Goal: Obtain resource: Obtain resource

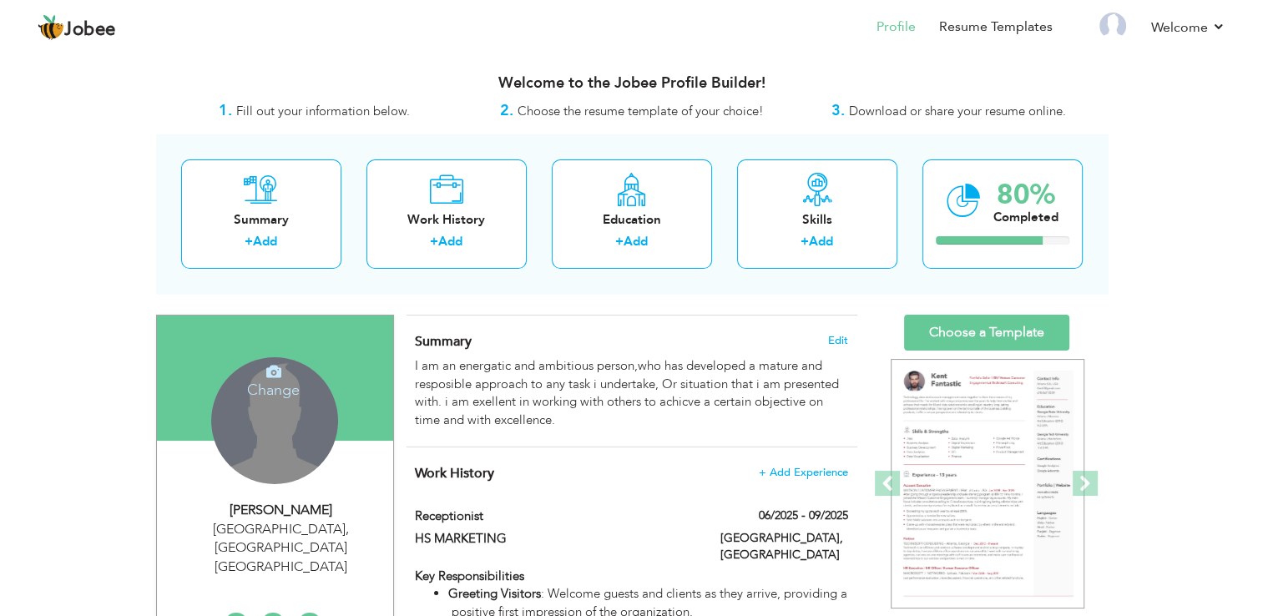
click at [267, 369] on icon at bounding box center [273, 371] width 15 height 15
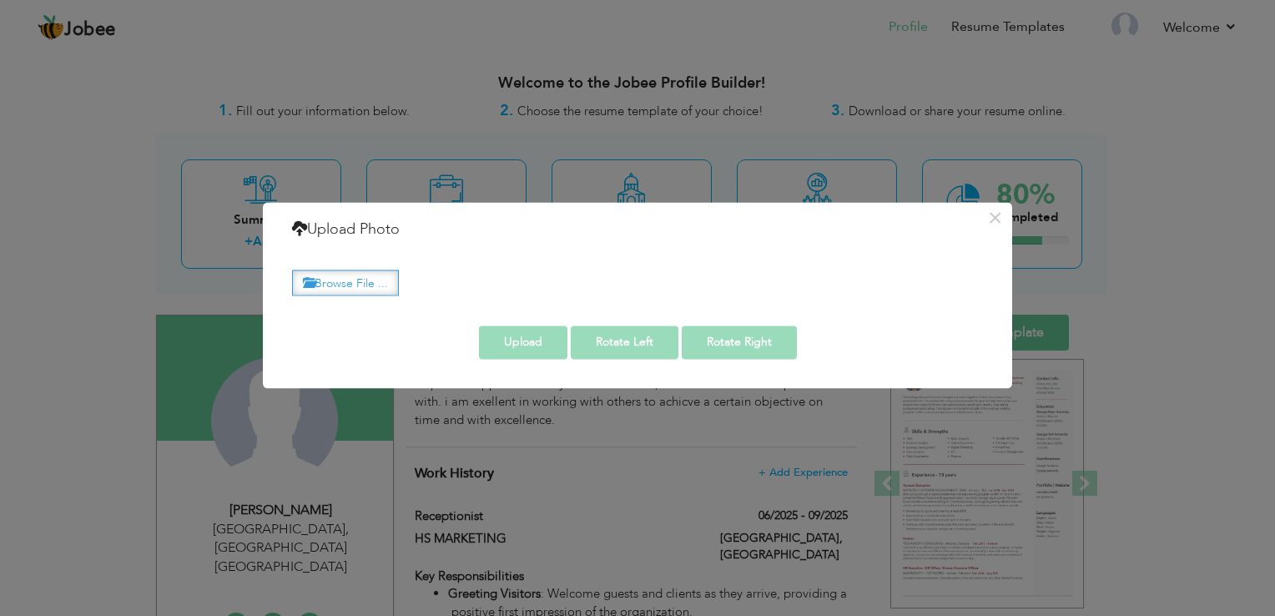
click at [362, 287] on label "Browse File ..." at bounding box center [345, 283] width 107 height 26
click at [0, 0] on input "Browse File ..." at bounding box center [0, 0] width 0 height 0
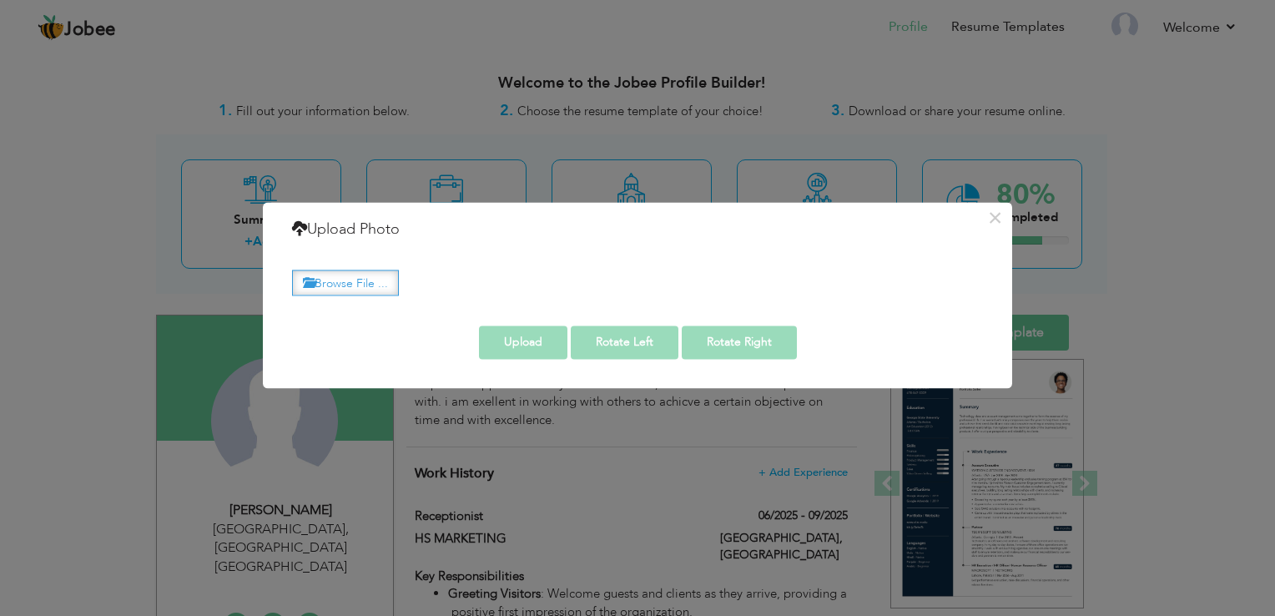
click at [365, 272] on label "Browse File ..." at bounding box center [345, 283] width 107 height 26
click at [0, 0] on input "Browse File ..." at bounding box center [0, 0] width 0 height 0
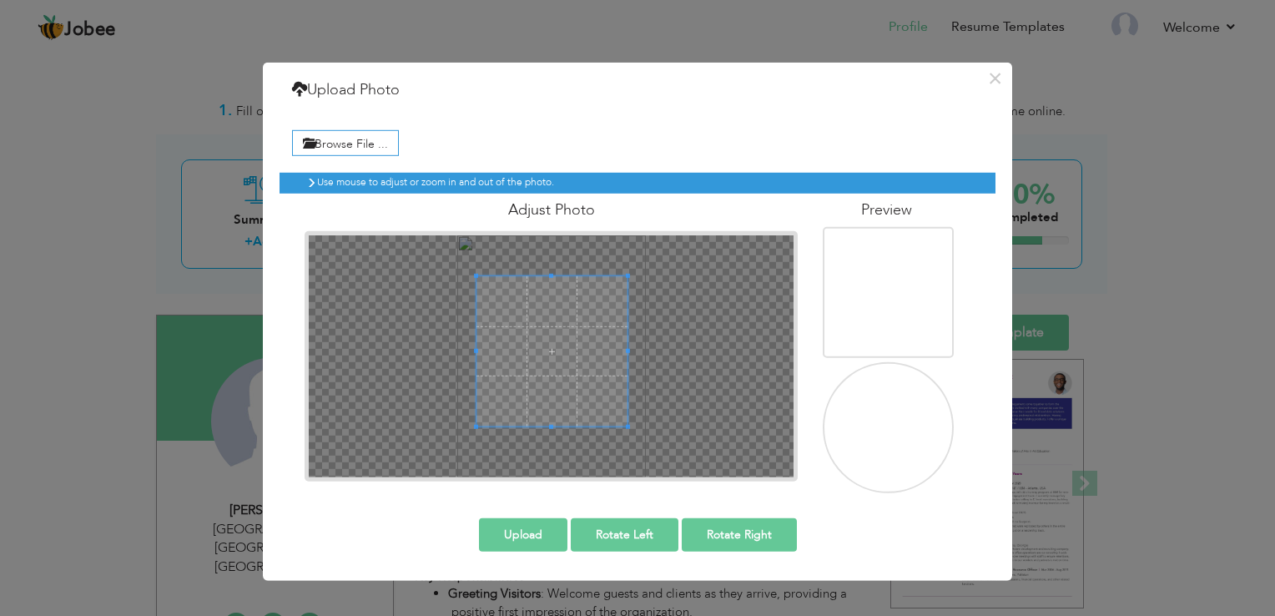
click at [590, 325] on span at bounding box center [552, 350] width 151 height 151
click at [548, 532] on button "Upload" at bounding box center [523, 533] width 88 height 33
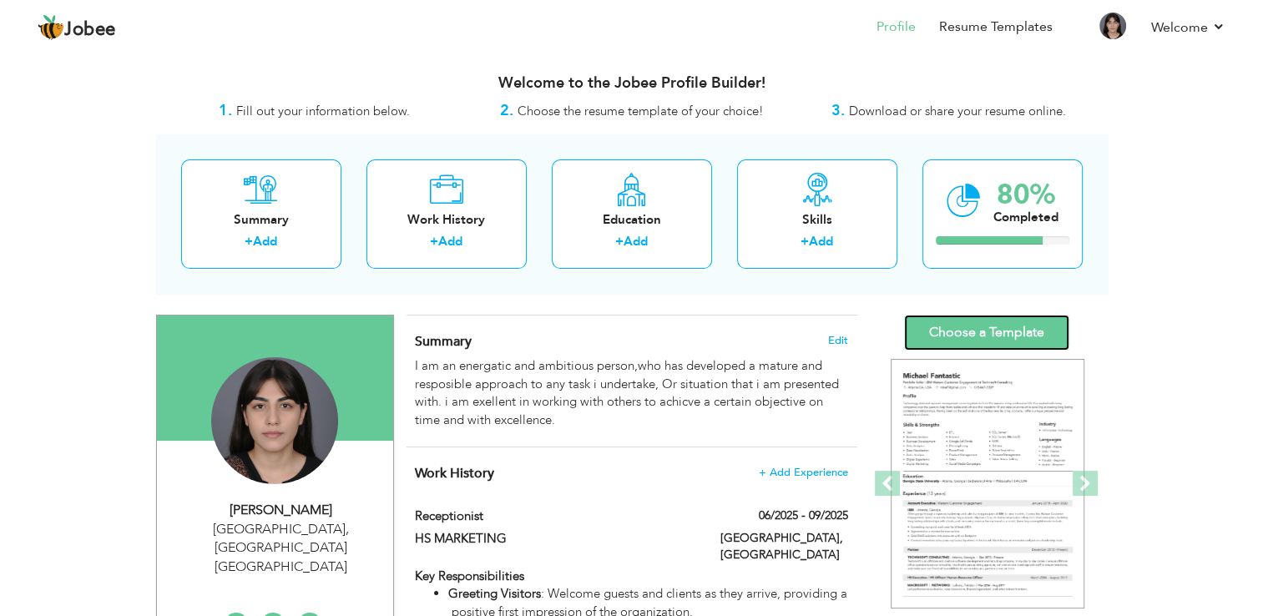
click at [988, 322] on link "Choose a Template" at bounding box center [986, 333] width 165 height 36
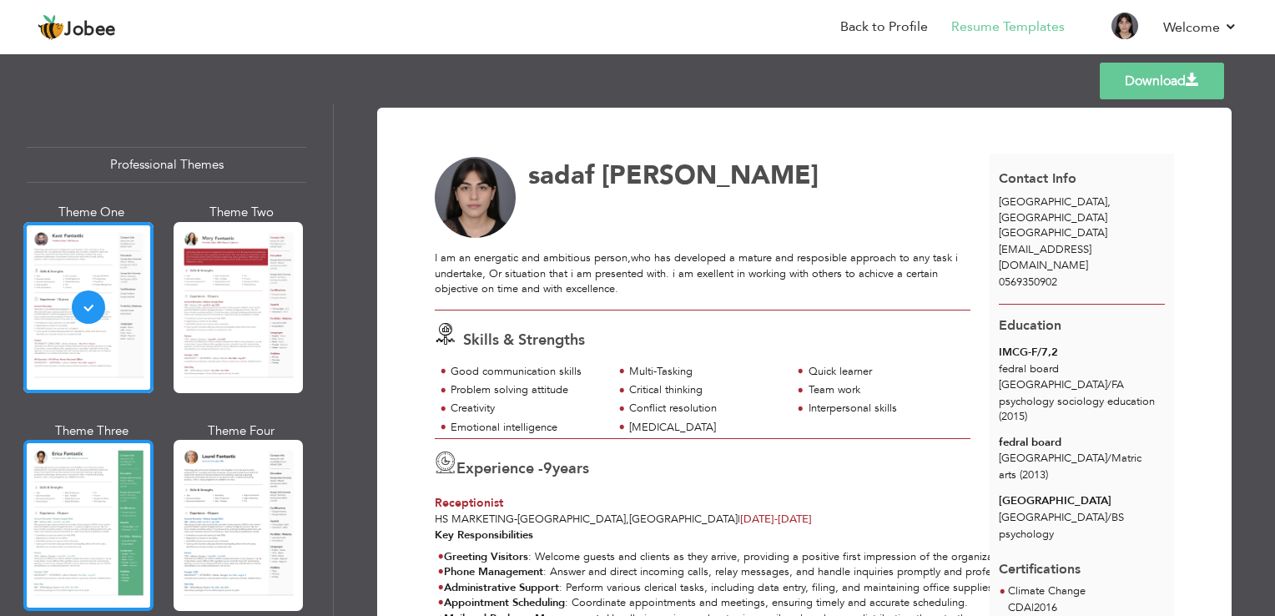
click at [139, 565] on div at bounding box center [88, 525] width 130 height 171
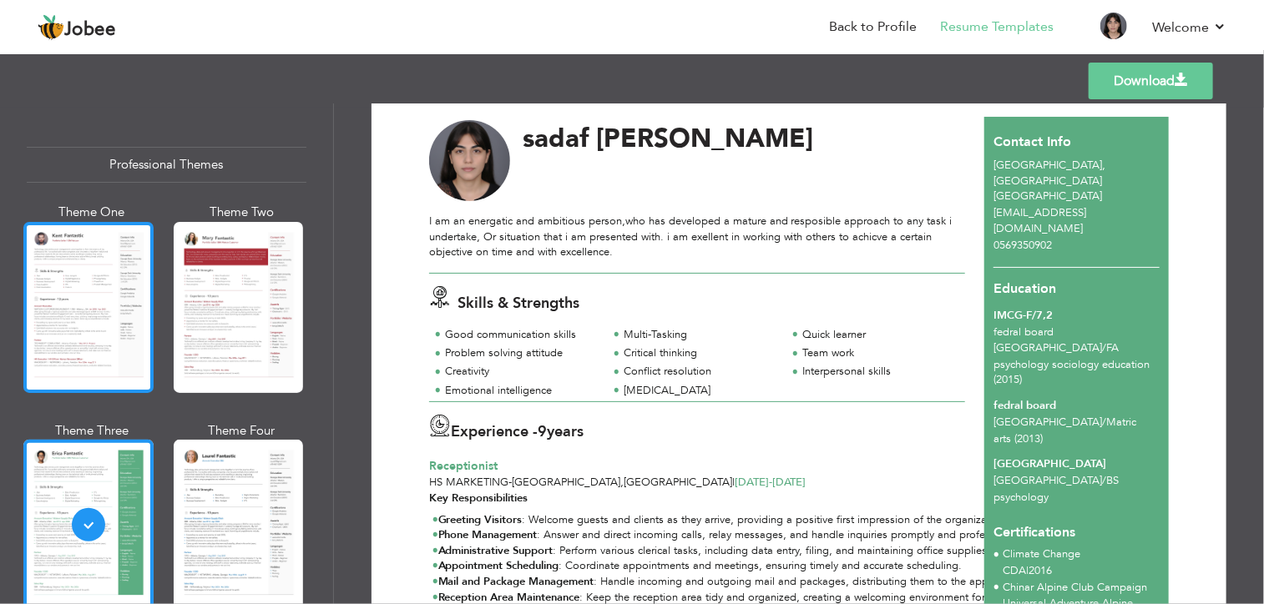
click at [126, 297] on div at bounding box center [88, 307] width 130 height 171
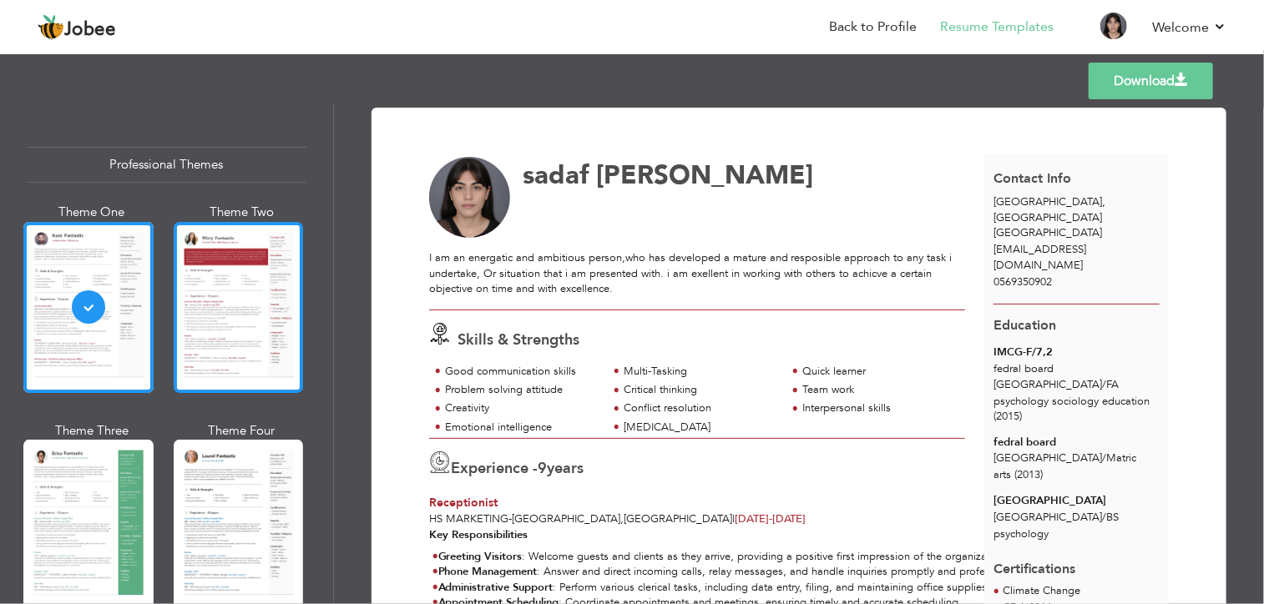
click at [238, 315] on div at bounding box center [239, 307] width 130 height 171
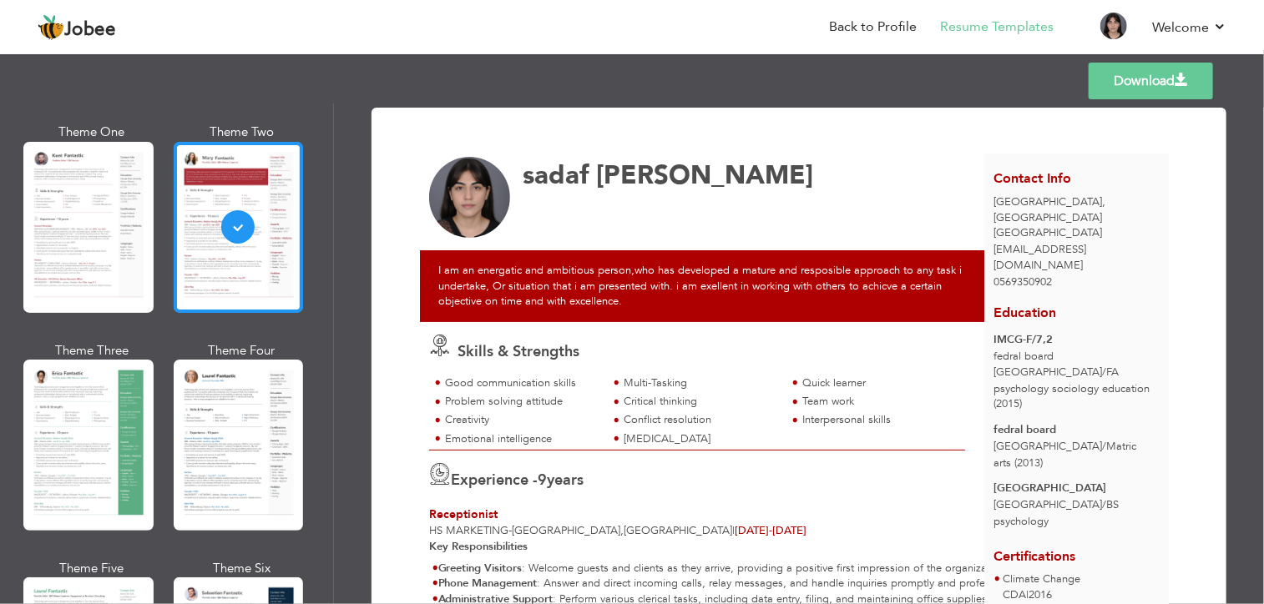
scroll to position [97, 0]
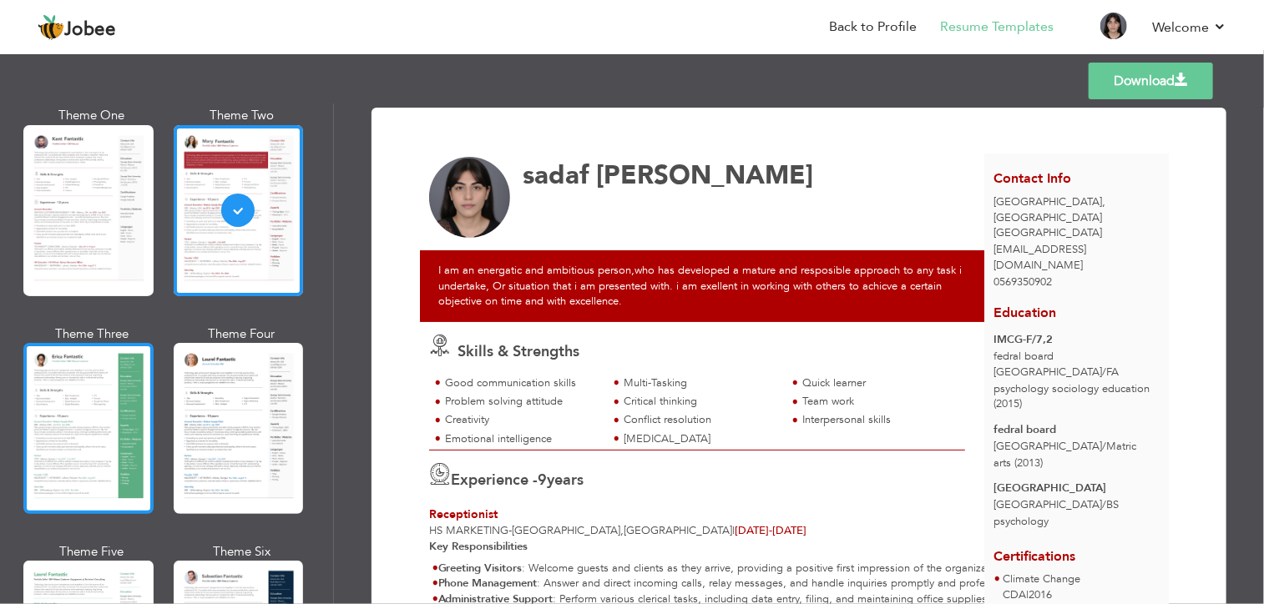
click at [83, 418] on div at bounding box center [88, 428] width 130 height 171
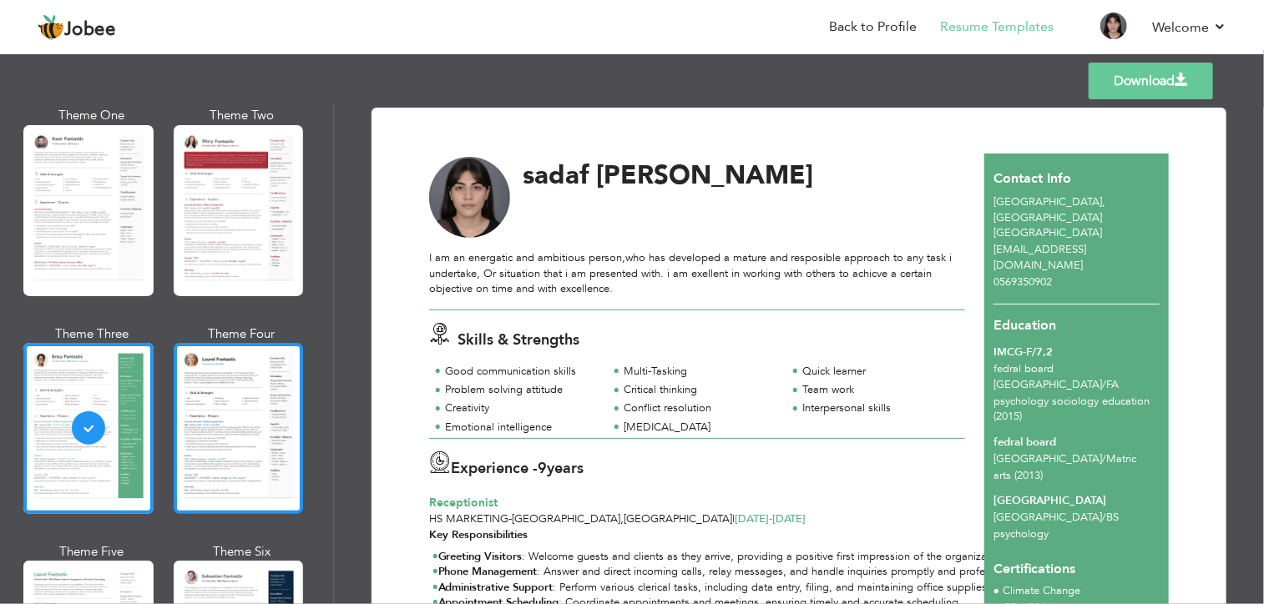
click at [244, 456] on div at bounding box center [239, 428] width 130 height 171
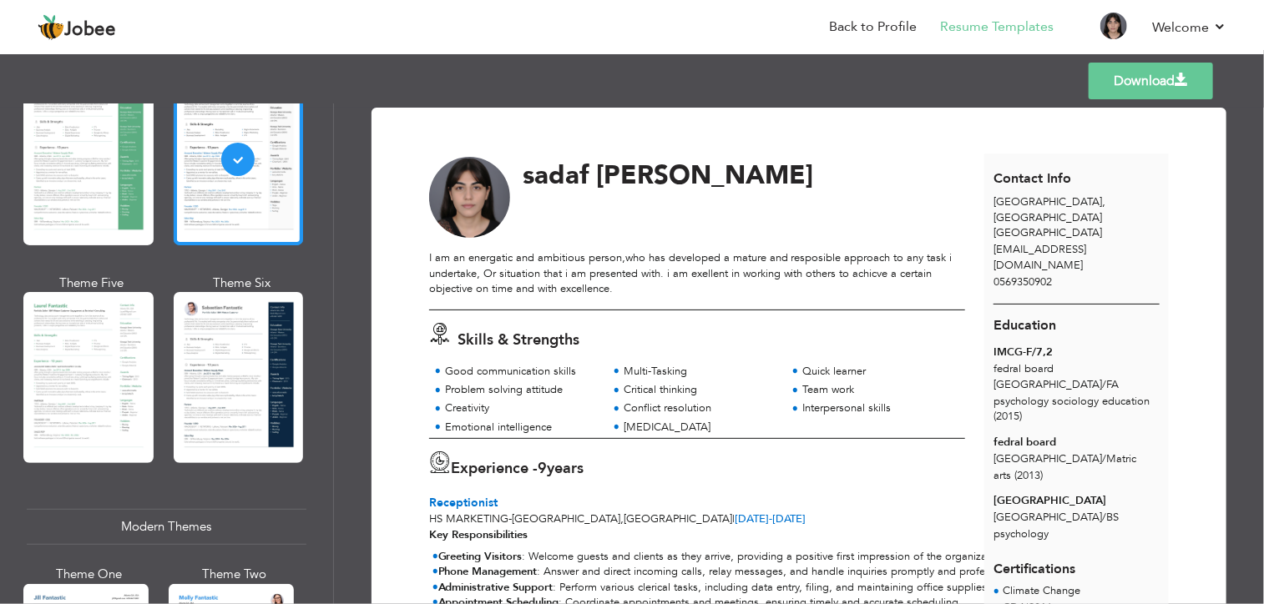
scroll to position [366, 0]
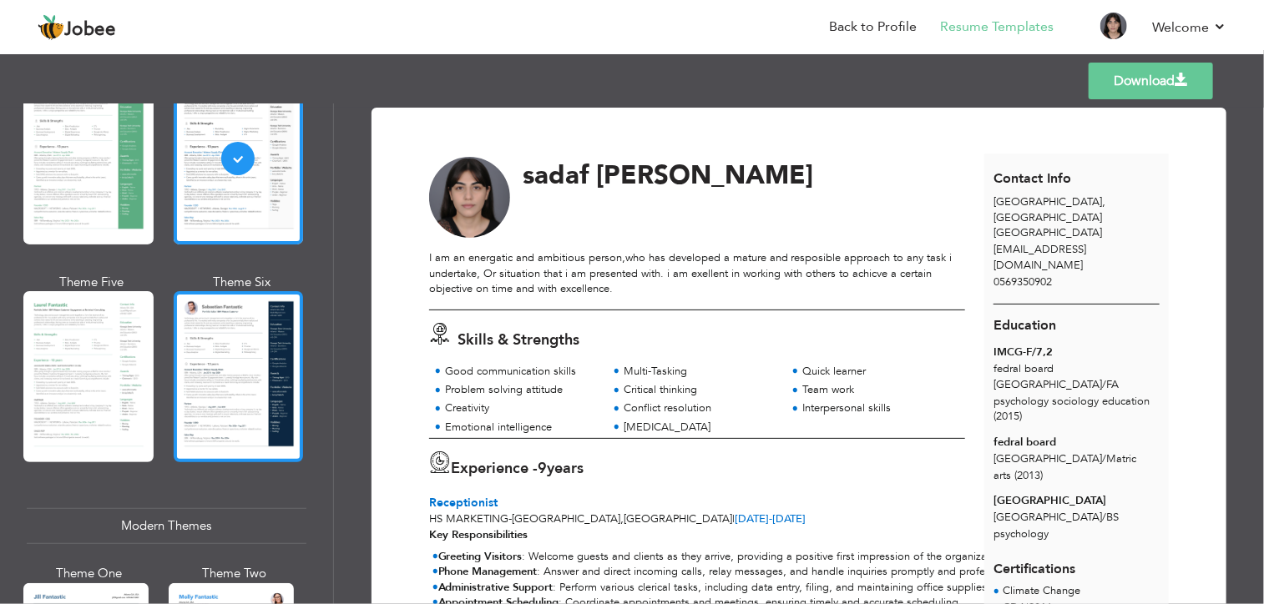
click at [214, 371] on div at bounding box center [239, 376] width 130 height 171
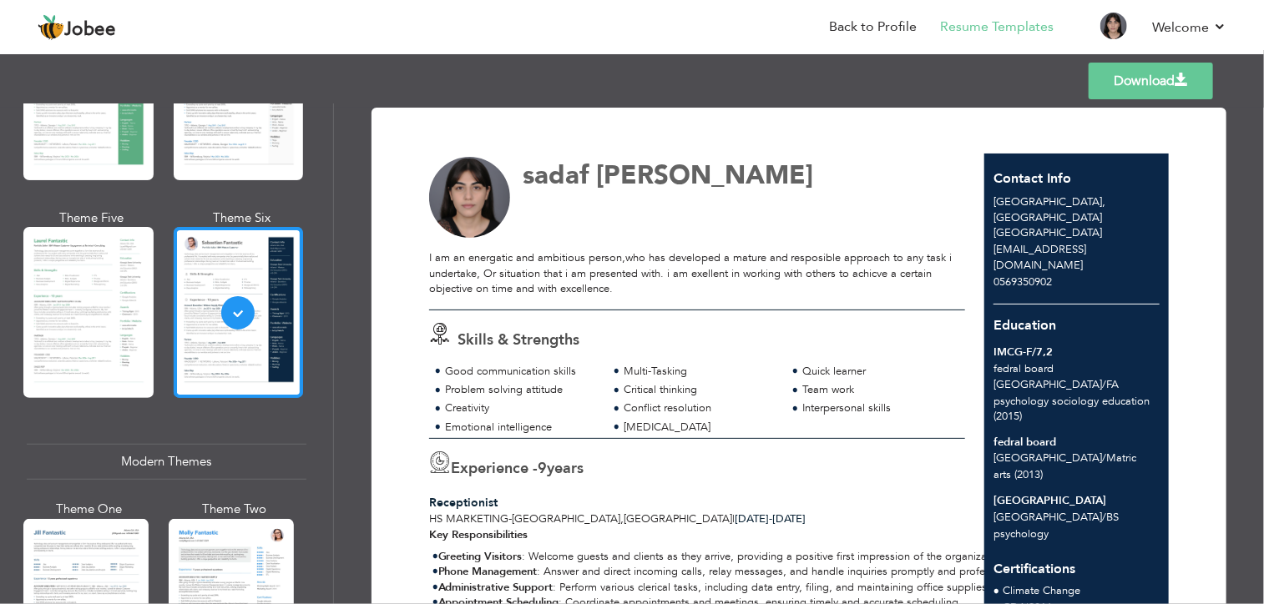
scroll to position [431, 0]
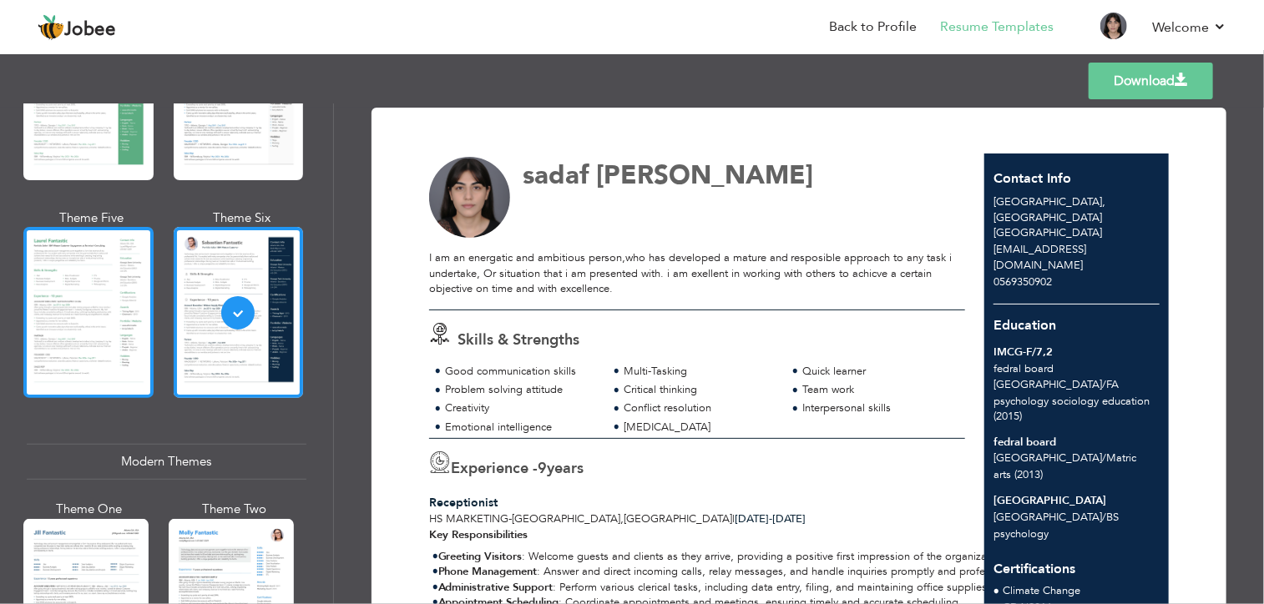
click at [77, 331] on div at bounding box center [88, 312] width 130 height 171
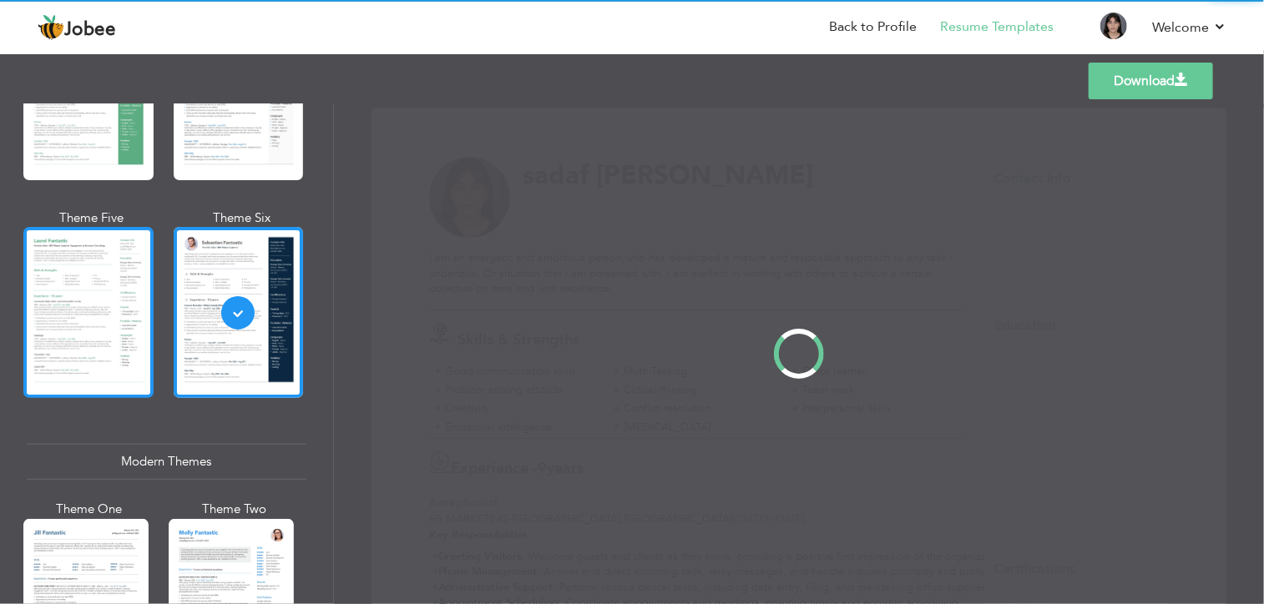
click at [77, 331] on div "Professional Themes Theme One Theme Two Theme Three Theme Four" at bounding box center [632, 353] width 1264 height 501
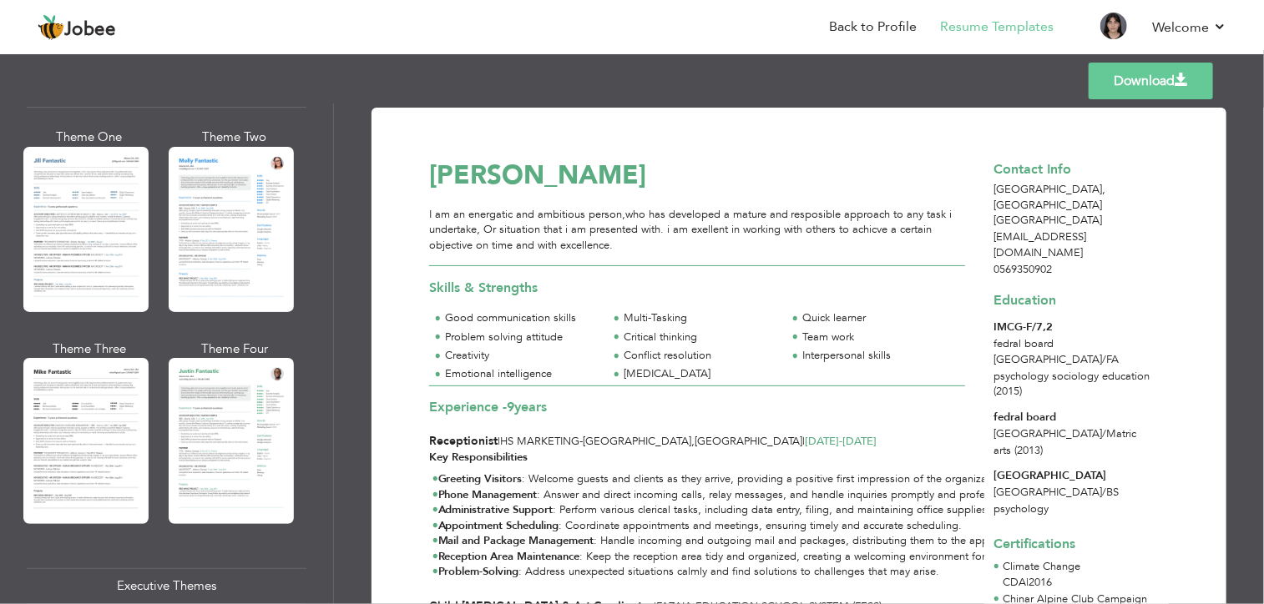
scroll to position [804, 0]
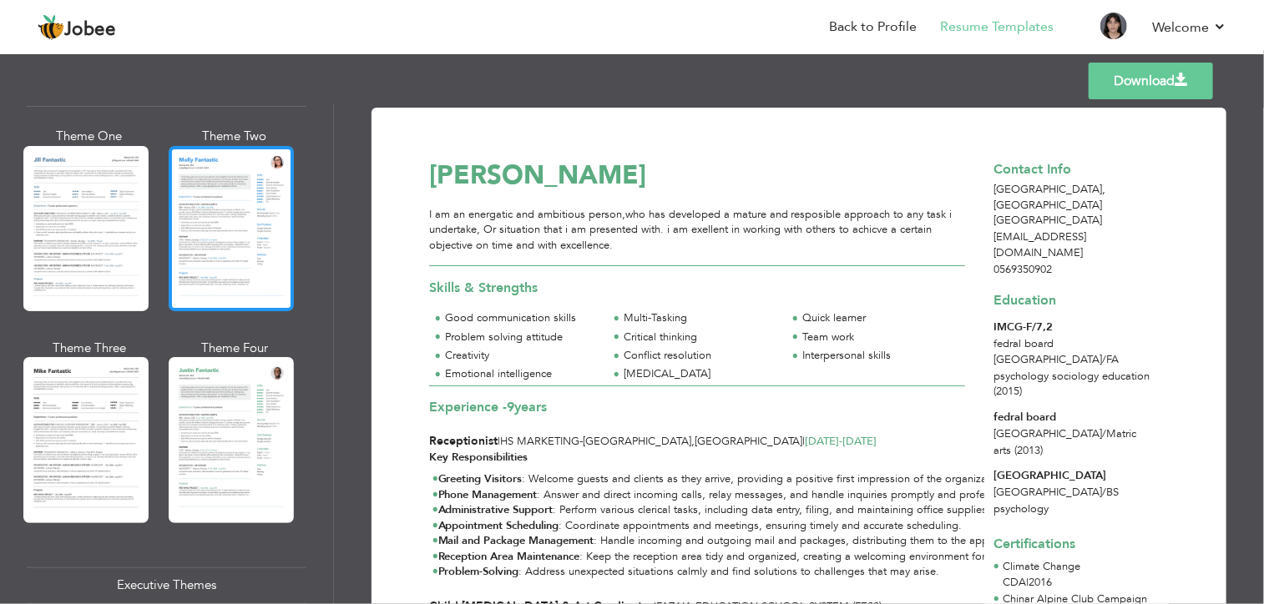
click at [192, 251] on div at bounding box center [231, 228] width 125 height 165
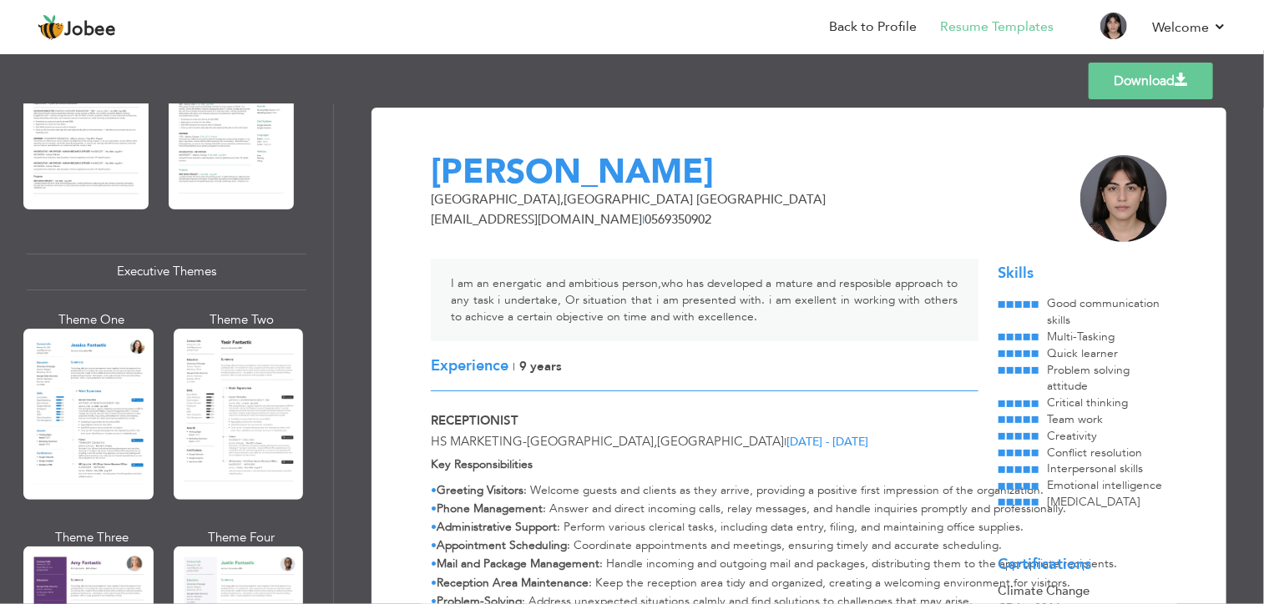
scroll to position [1120, 0]
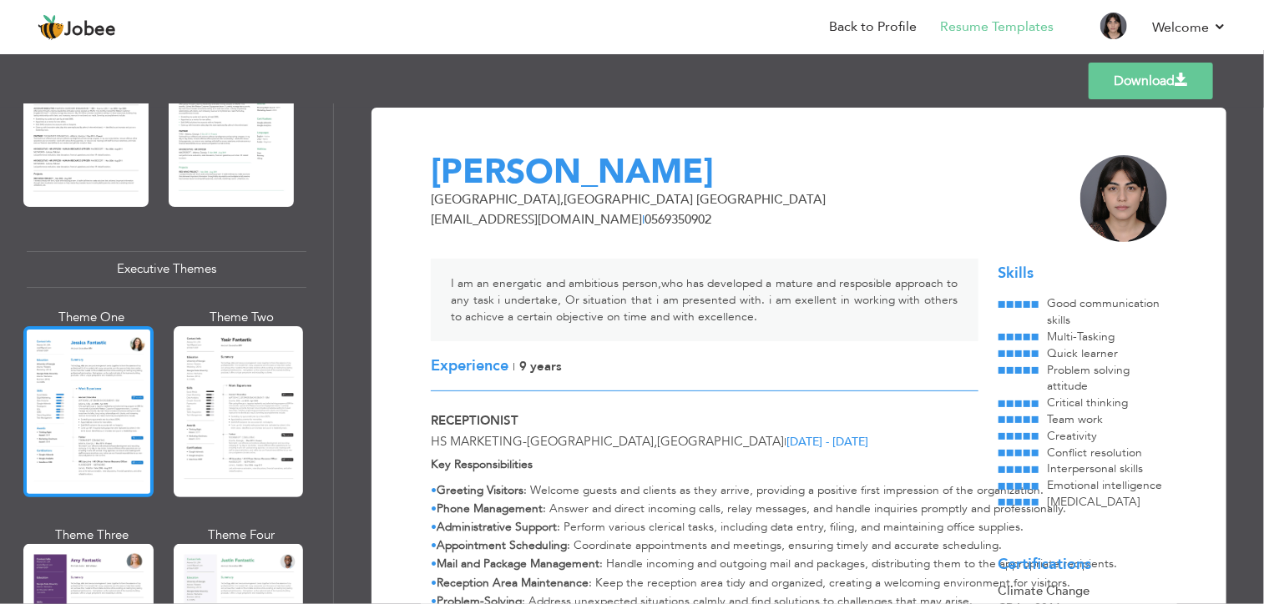
click at [100, 441] on div at bounding box center [88, 411] width 130 height 171
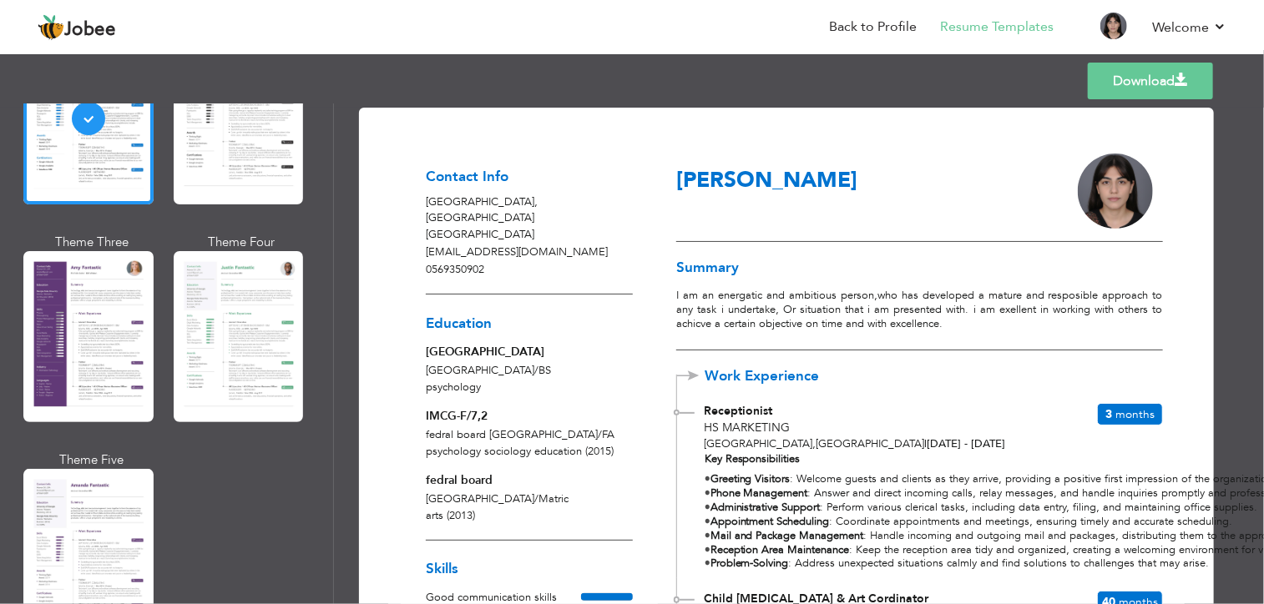
scroll to position [1415, 0]
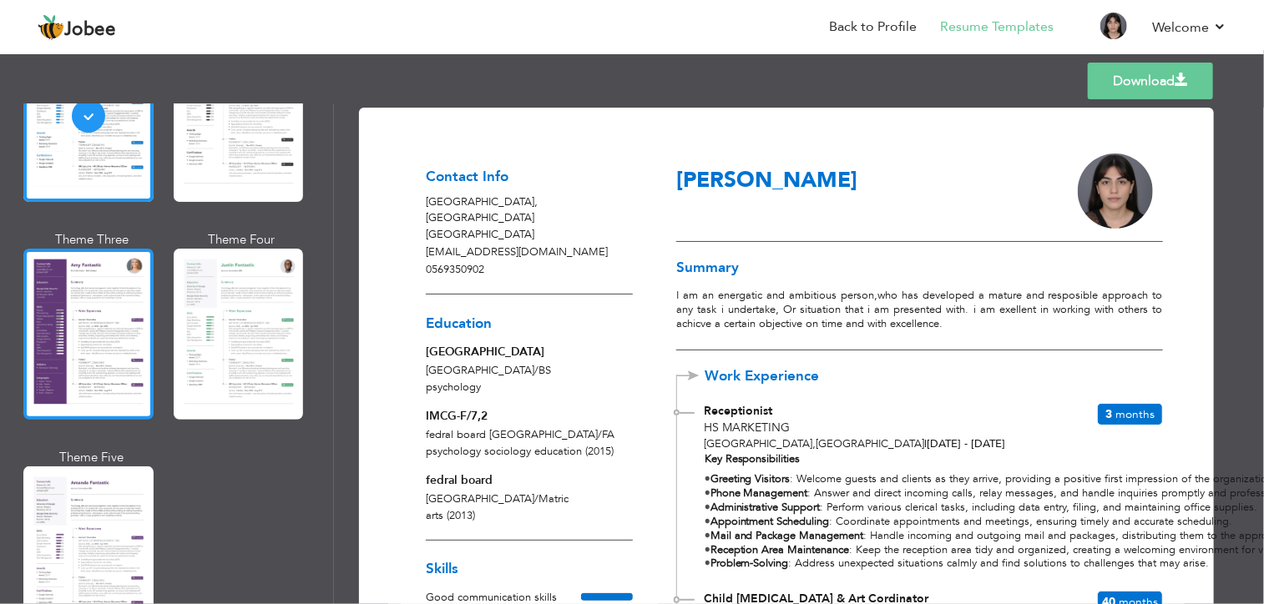
click at [82, 330] on div at bounding box center [88, 334] width 130 height 171
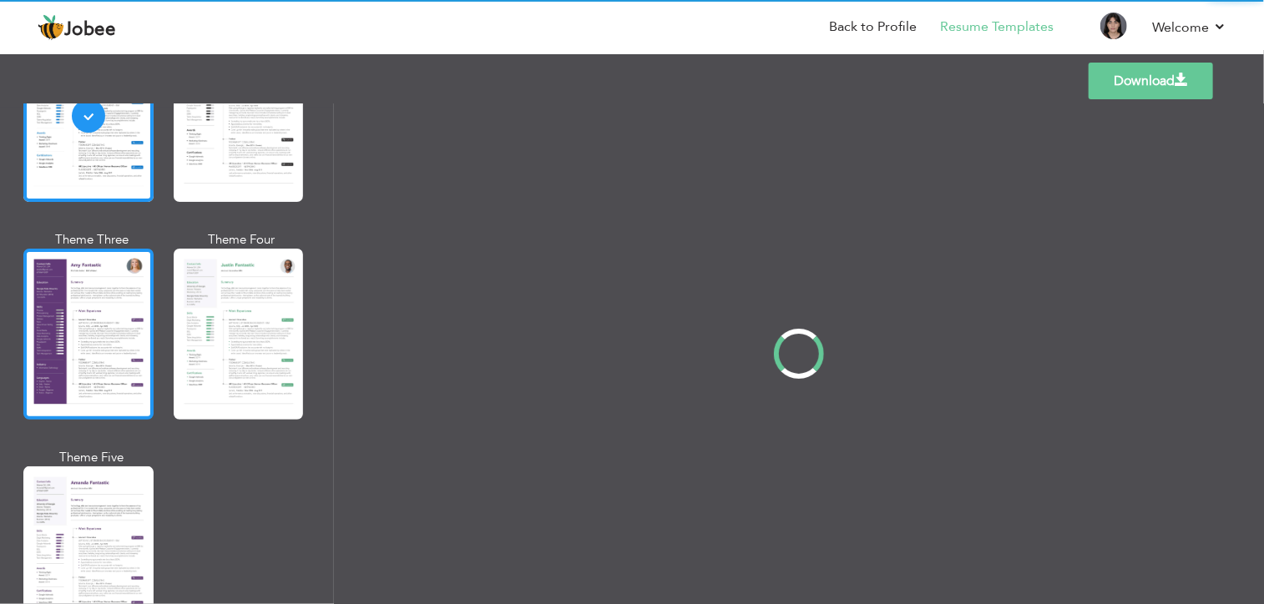
scroll to position [1416, 0]
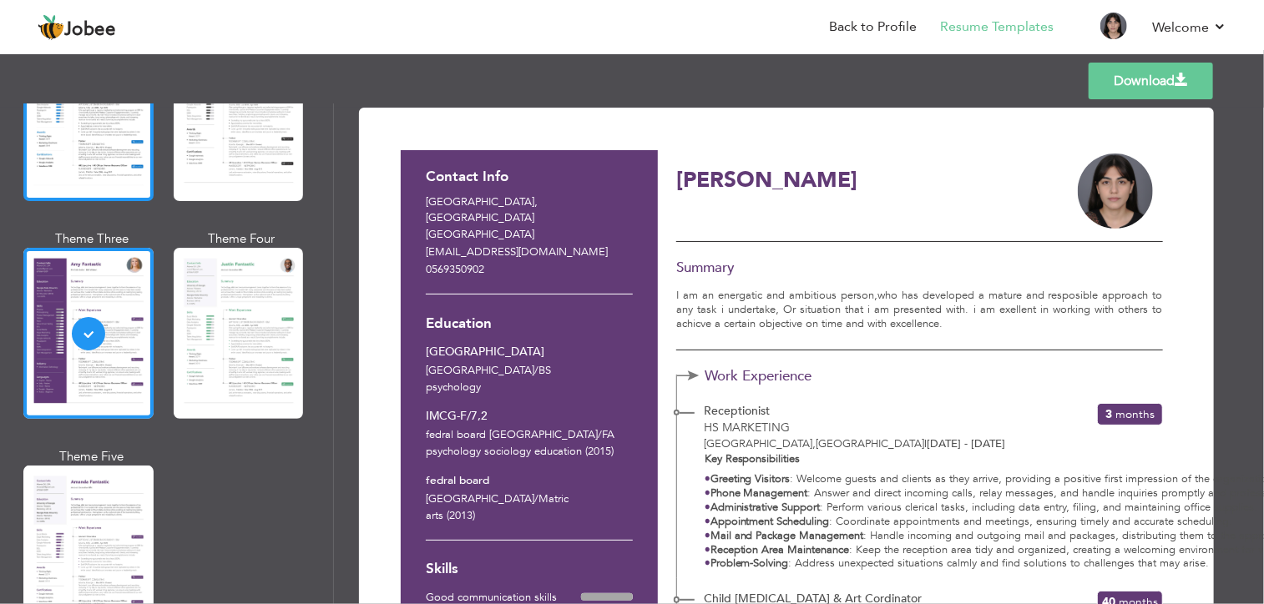
click at [99, 156] on div at bounding box center [88, 115] width 130 height 171
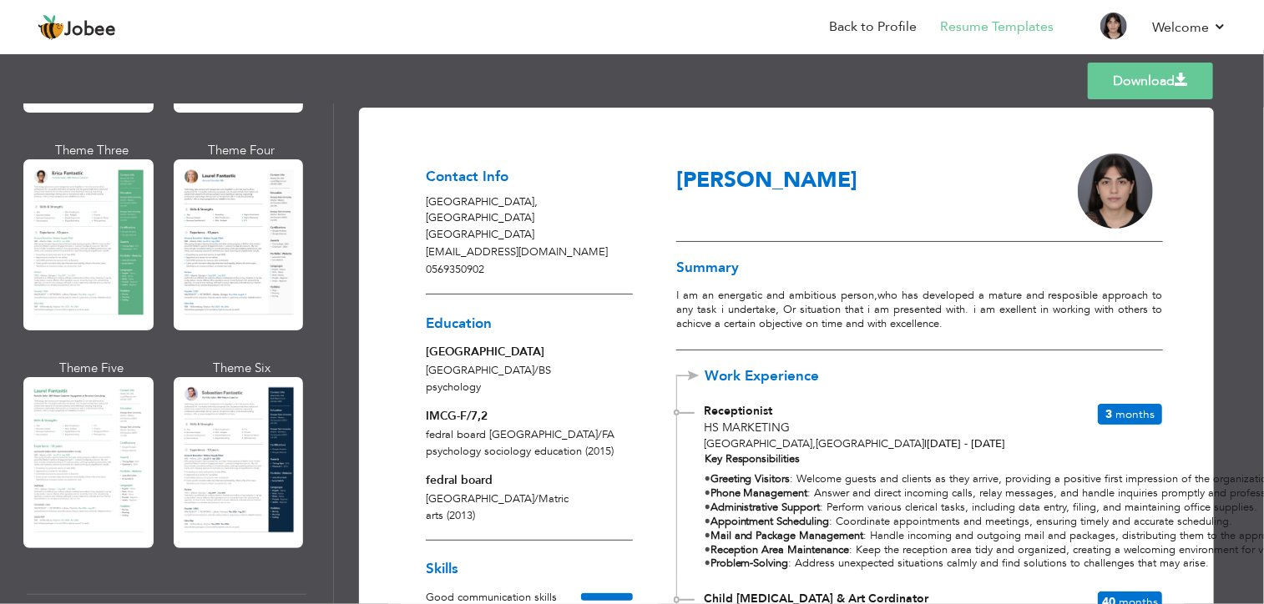
scroll to position [280, 0]
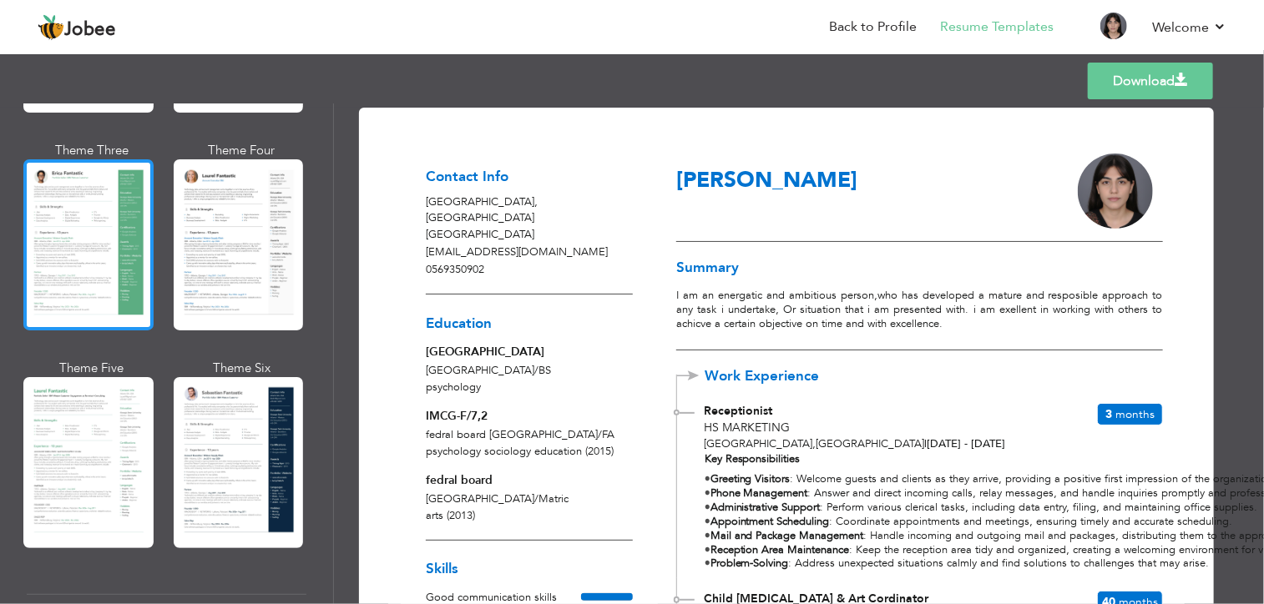
click at [96, 229] on div at bounding box center [88, 244] width 130 height 171
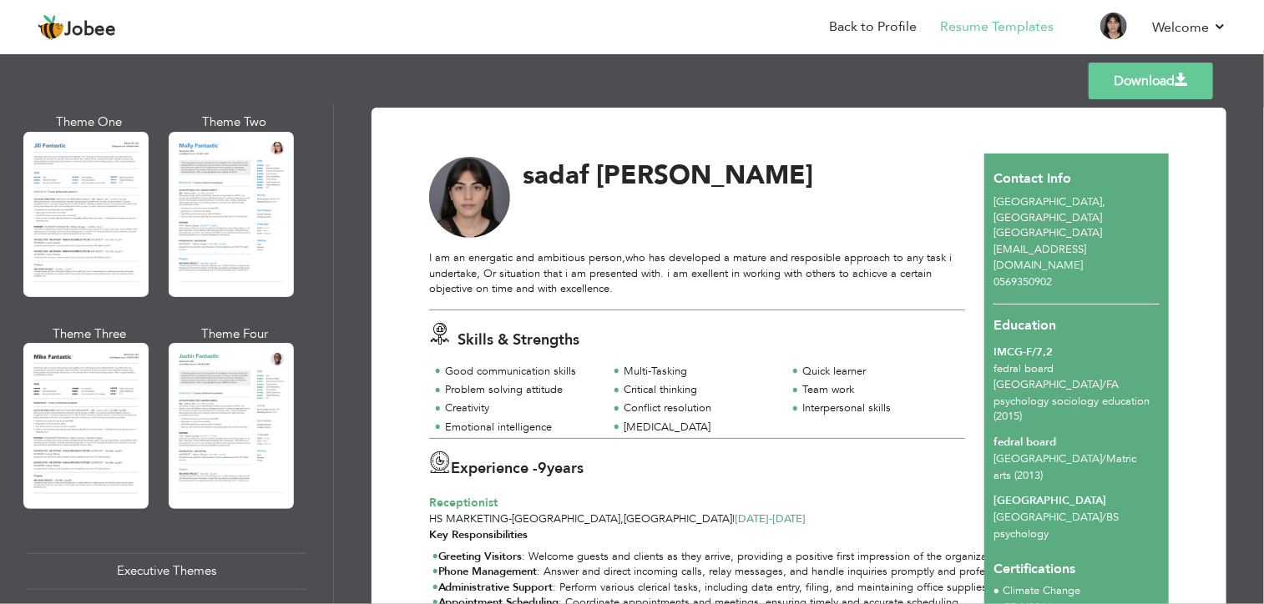
scroll to position [1148, 0]
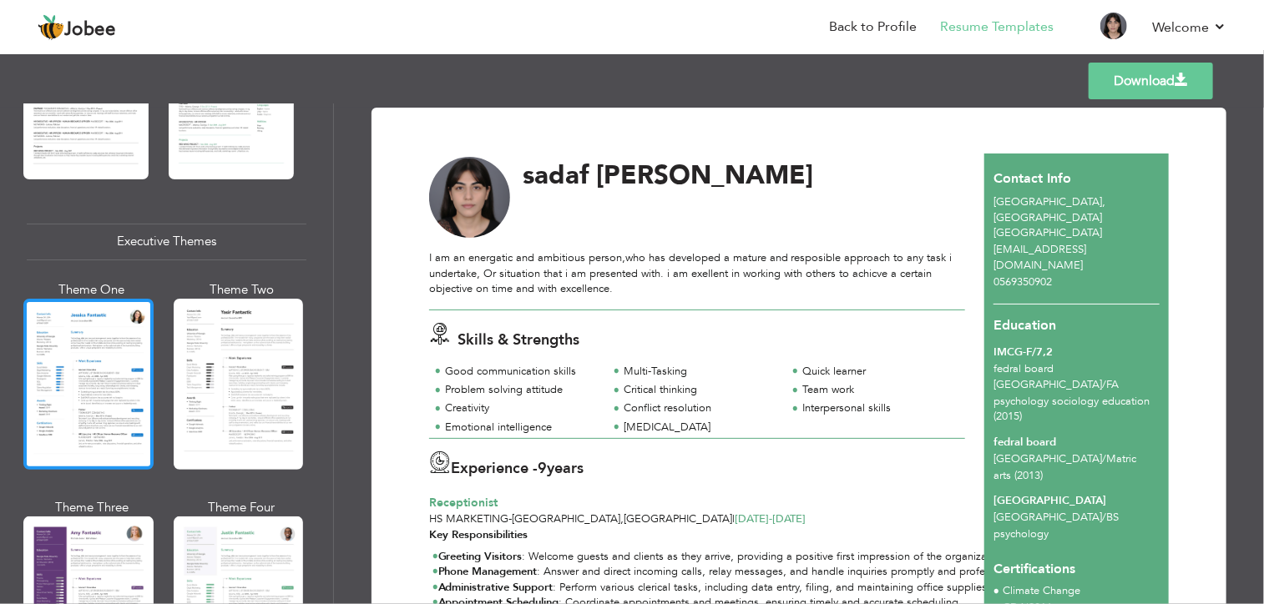
click at [93, 346] on div at bounding box center [88, 384] width 130 height 171
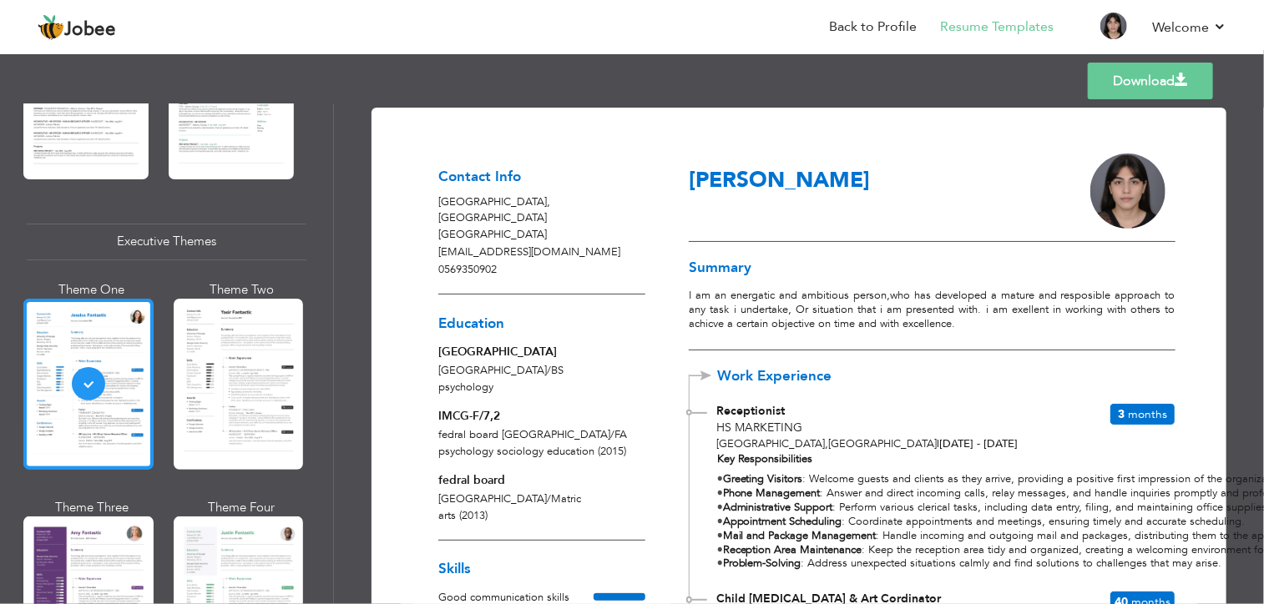
scroll to position [1147, 0]
click at [1148, 73] on link "Download" at bounding box center [1149, 81] width 125 height 37
